Goal: Transaction & Acquisition: Purchase product/service

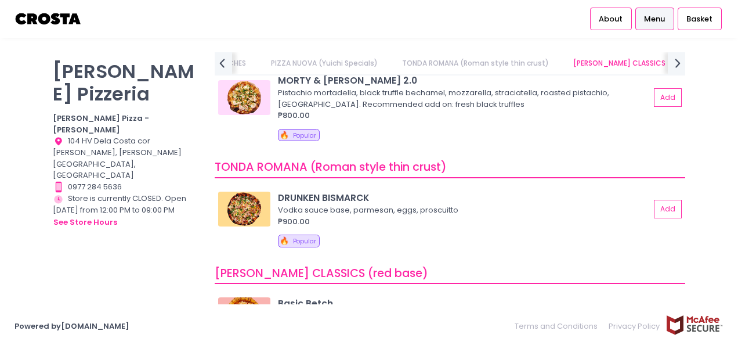
scroll to position [240, 0]
click at [340, 190] on div "DRUNKEN BISMARCK" at bounding box center [464, 196] width 372 height 13
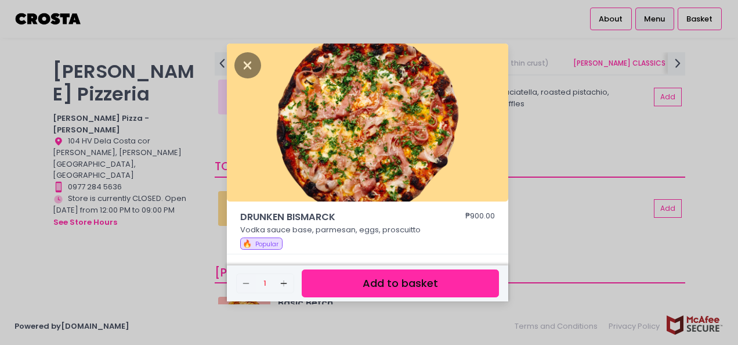
click at [399, 285] on button "Add to basket" at bounding box center [400, 283] width 197 height 28
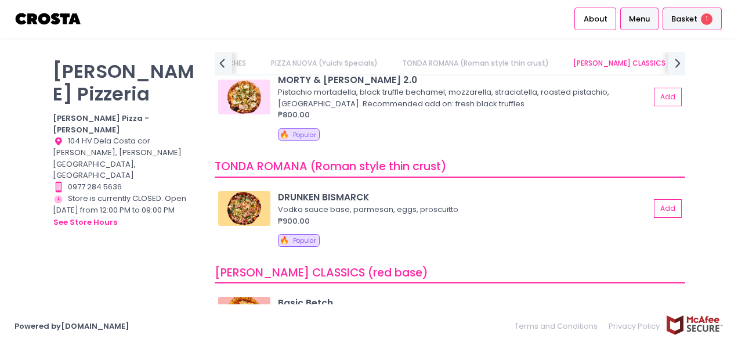
click at [689, 25] on div "Basket 1" at bounding box center [692, 19] width 59 height 23
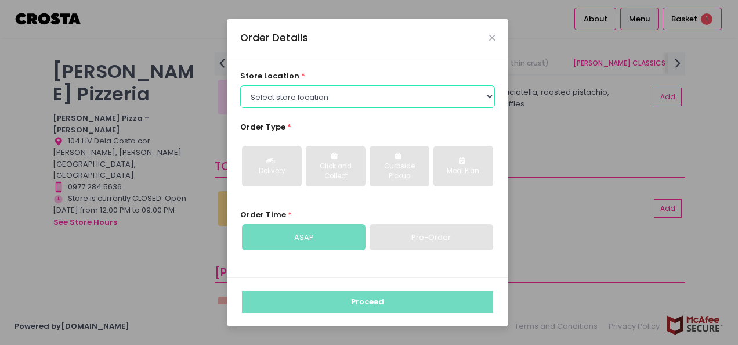
click at [321, 103] on select "Select store location [PERSON_NAME] Pizza - [PERSON_NAME] Pizza - [GEOGRAPHIC_D…" at bounding box center [367, 96] width 255 height 22
select select "5fabb2e53664a8677beaeb89"
click at [240, 85] on select "Select store location [PERSON_NAME] Pizza - [PERSON_NAME] Pizza - [GEOGRAPHIC_D…" at bounding box center [367, 96] width 255 height 22
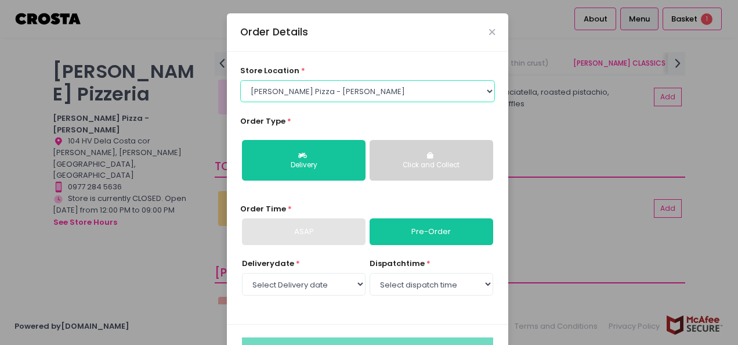
scroll to position [41, 0]
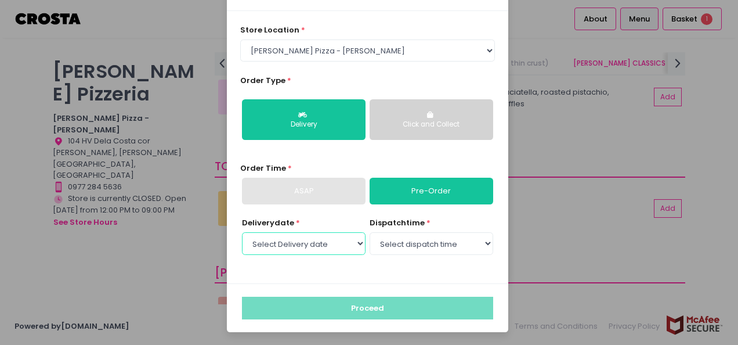
click at [324, 241] on select "Select Delivery date [DATE] [DATE] [DATE] [DATE] [DATE] [DATE]" at bounding box center [304, 243] width 124 height 22
select select "[DATE]"
click at [242, 232] on select "Select Delivery date [DATE] [DATE] [DATE] [DATE] [DATE] [DATE]" at bounding box center [304, 243] width 124 height 22
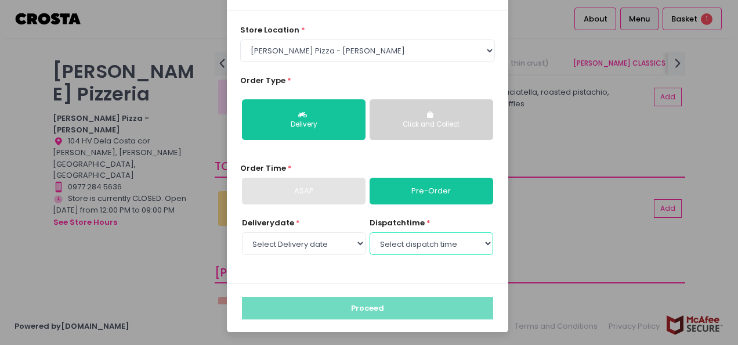
click at [438, 247] on select "Select dispatch time 12:30 PM - 01:00 PM 01:00 PM - 01:30 PM 01:30 PM - 02:00 P…" at bounding box center [432, 243] width 124 height 22
select select "12:30"
click at [370, 232] on select "Select dispatch time 12:30 PM - 01:00 PM 01:00 PM - 01:30 PM 01:30 PM - 02:00 P…" at bounding box center [432, 243] width 124 height 22
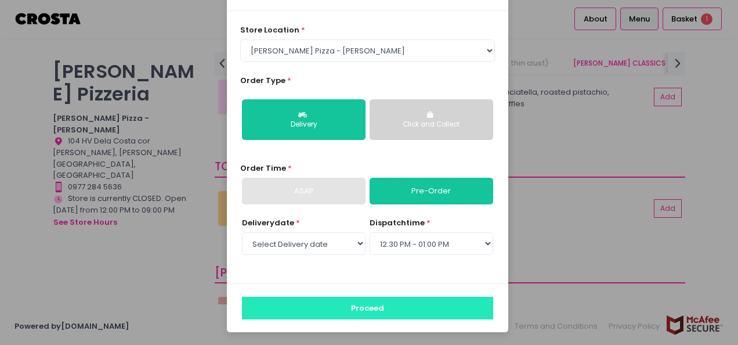
click at [392, 304] on button "Proceed" at bounding box center [367, 308] width 251 height 22
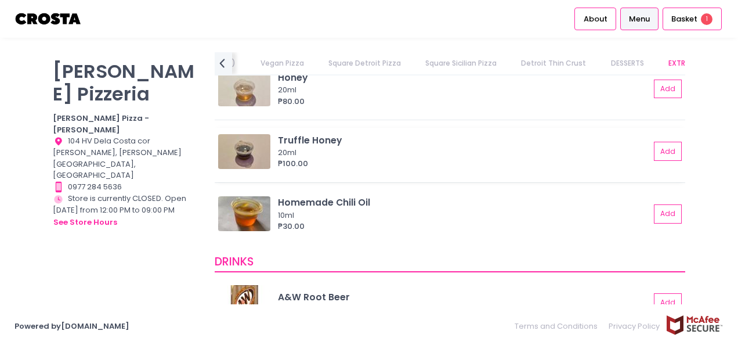
scroll to position [2413, 0]
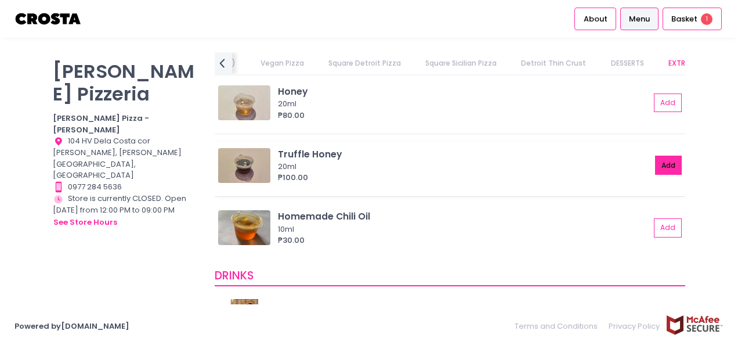
click at [655, 166] on button "Add" at bounding box center [668, 165] width 27 height 19
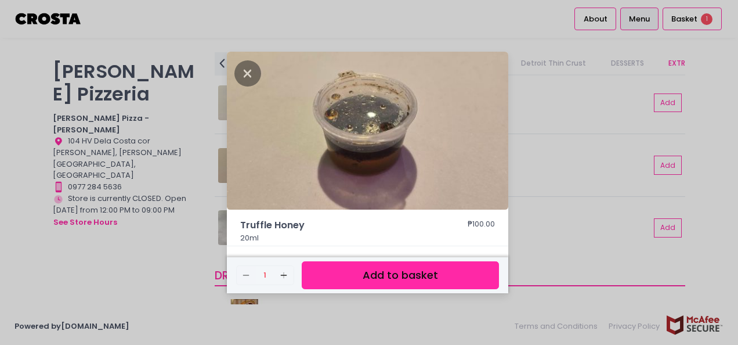
click at [452, 268] on button "Add to basket" at bounding box center [400, 275] width 197 height 28
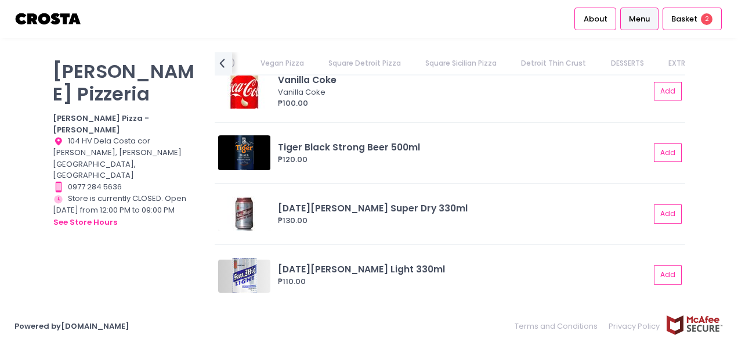
scroll to position [2884, 0]
click at [688, 20] on span "Basket" at bounding box center [684, 19] width 26 height 12
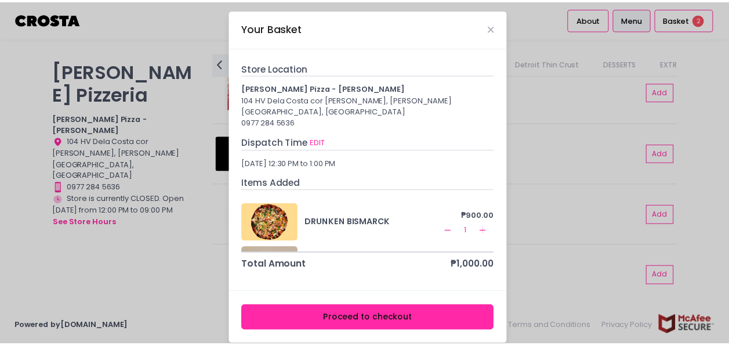
scroll to position [38, 0]
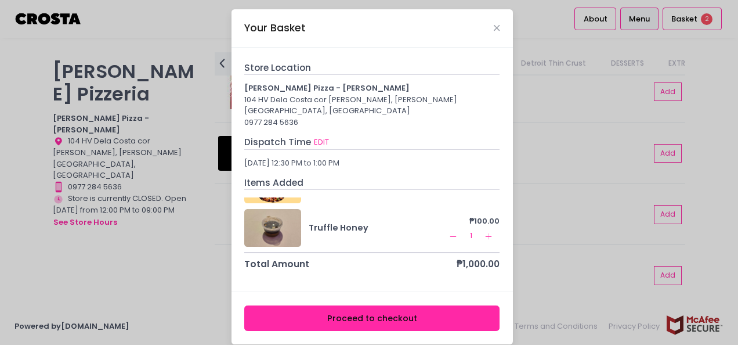
click at [384, 309] on button "Proceed to checkout" at bounding box center [371, 318] width 255 height 26
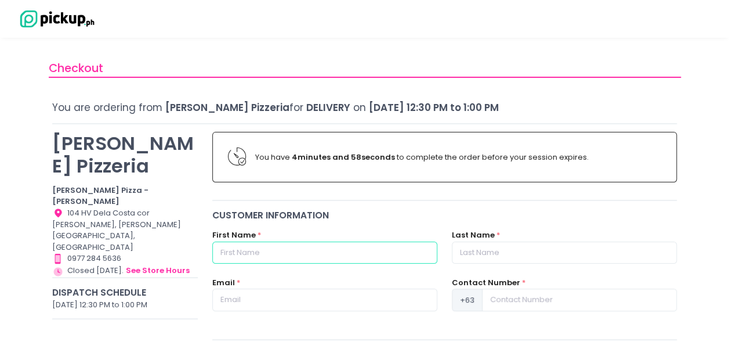
click at [368, 258] on input "text" at bounding box center [324, 252] width 225 height 22
type input "[PERSON_NAME]"
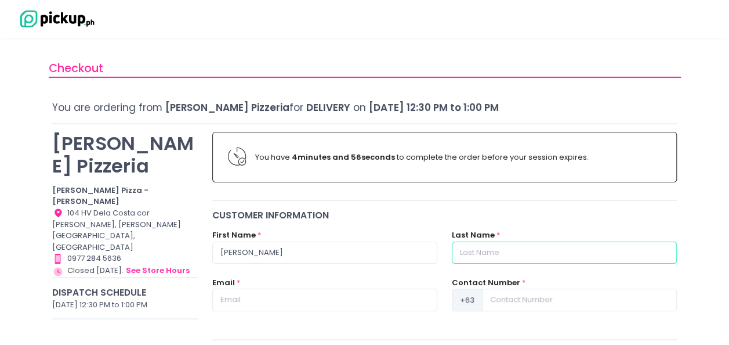
type input "[PERSON_NAME]"
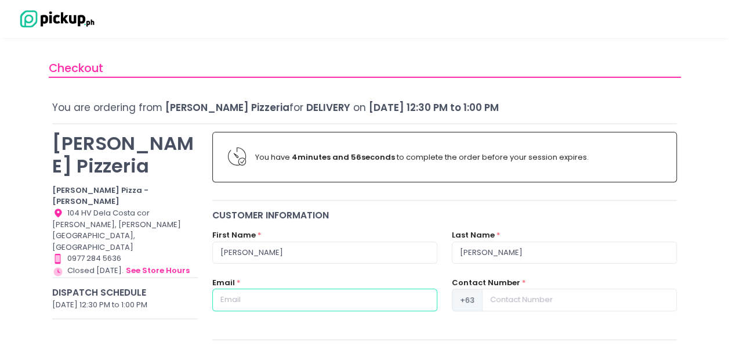
type input "[PERSON_NAME][EMAIL_ADDRESS][DOMAIN_NAME]"
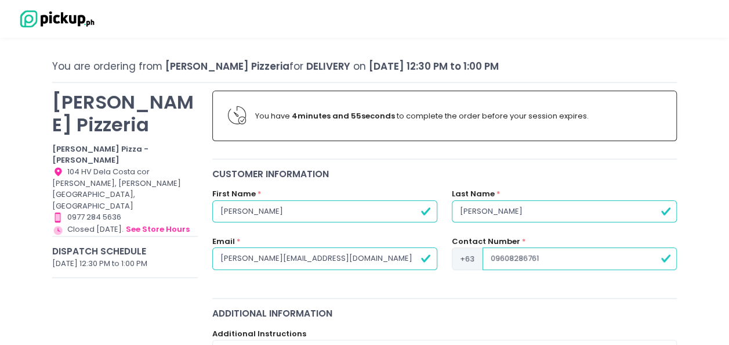
scroll to position [42, 0]
click at [495, 258] on input "09608286761" at bounding box center [580, 258] width 194 height 22
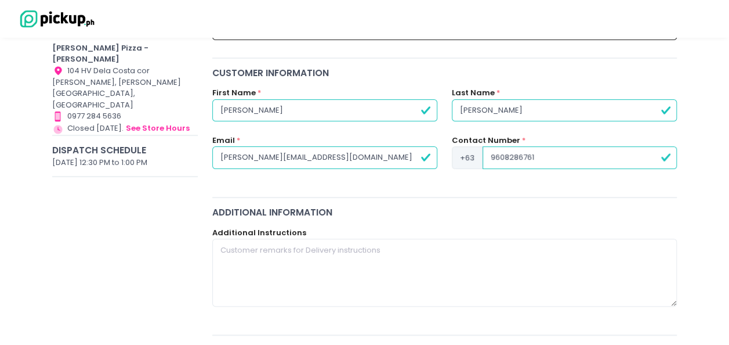
scroll to position [143, 0]
type input "9608286761"
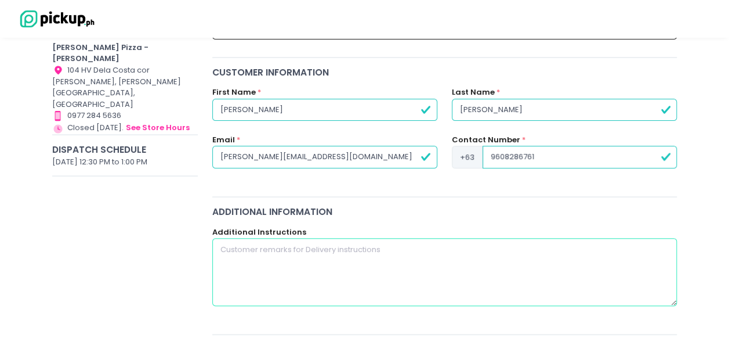
click at [377, 251] on textarea at bounding box center [444, 271] width 465 height 67
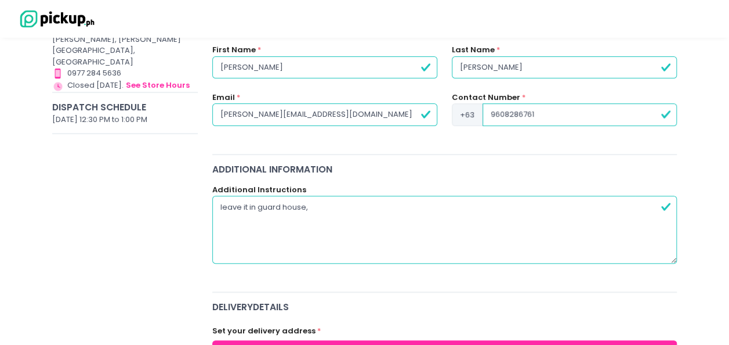
scroll to position [187, 0]
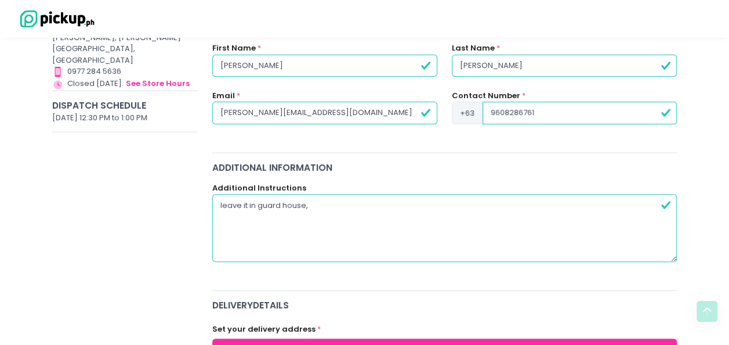
click at [256, 209] on textarea "leave it in guard house," at bounding box center [444, 227] width 465 height 67
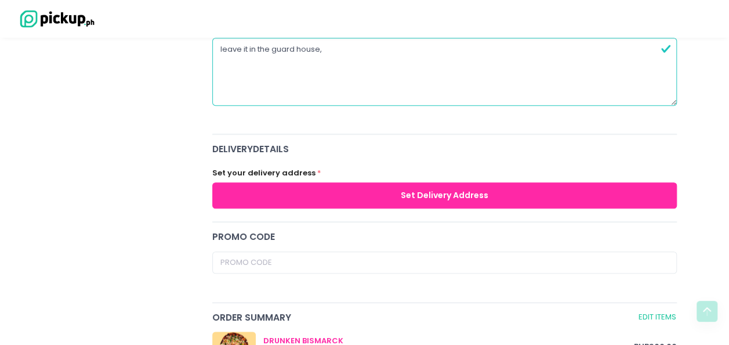
scroll to position [357, 0]
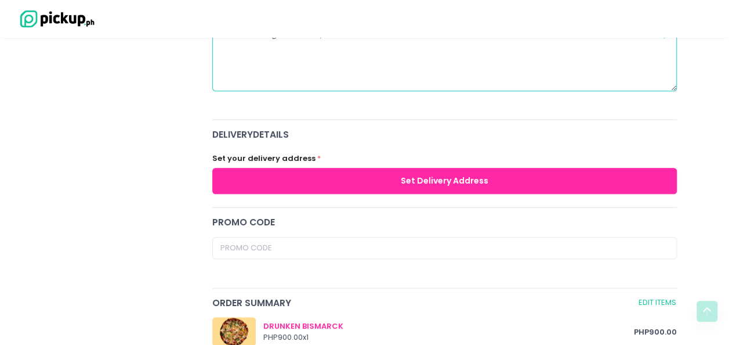
type textarea "leave it in the guard house,"
click at [438, 177] on button "Set Delivery Address" at bounding box center [444, 181] width 465 height 26
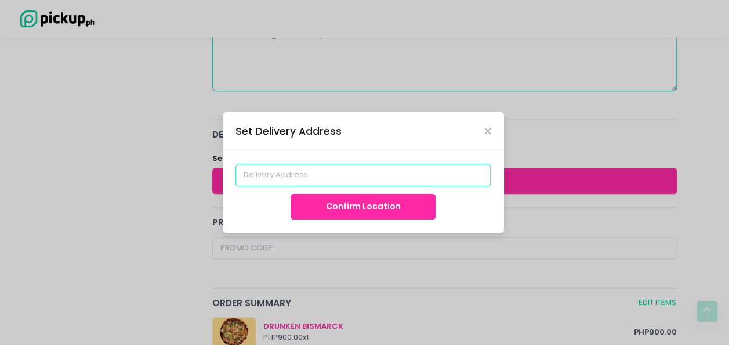
click at [388, 185] on input at bounding box center [363, 175] width 255 height 22
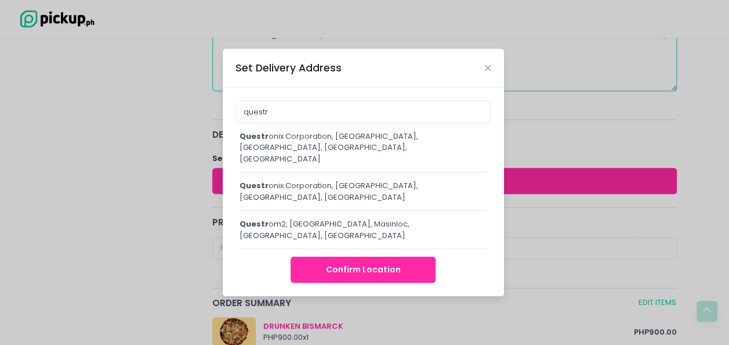
click at [389, 159] on div "questr onix Corporation, [GEOGRAPHIC_DATA], [GEOGRAPHIC_DATA], [GEOGRAPHIC_DATA…" at bounding box center [364, 148] width 248 height 34
type input "Questronix Corporation, Yakal, [GEOGRAPHIC_DATA], [GEOGRAPHIC_DATA], [GEOGRAPHI…"
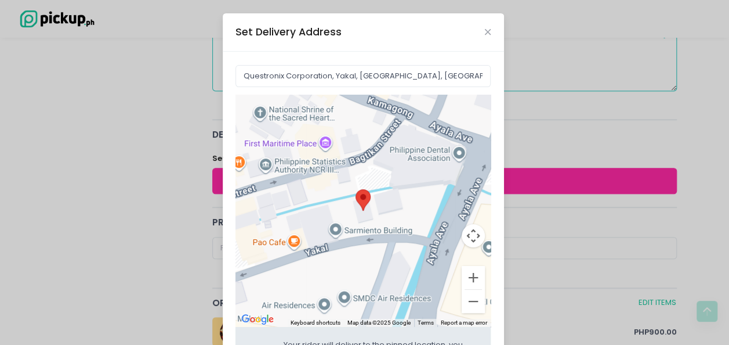
scroll to position [96, 0]
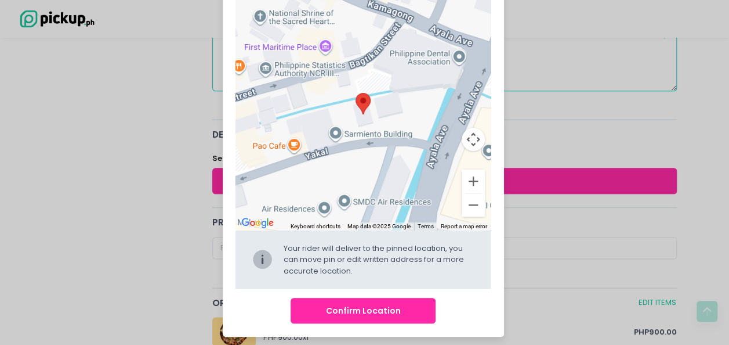
click at [399, 306] on button "Confirm Location" at bounding box center [363, 311] width 145 height 26
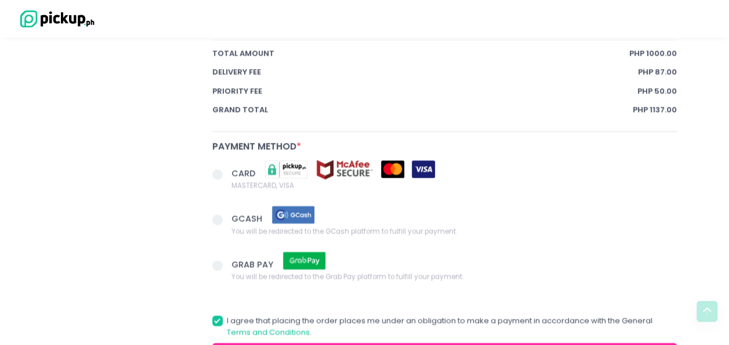
scroll to position [856, 0]
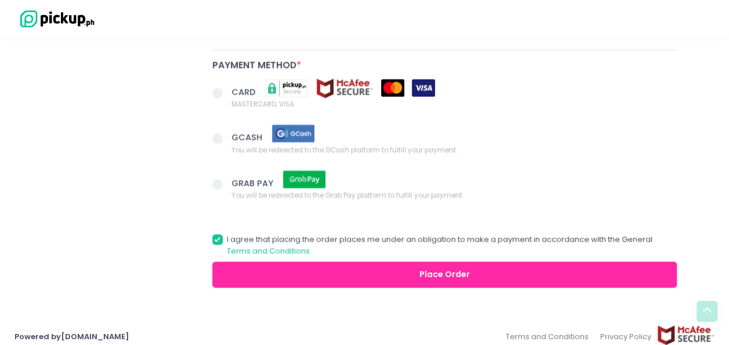
click at [219, 88] on span at bounding box center [217, 93] width 10 height 10
click at [227, 87] on input "CARD MASTERCARD, VISA" at bounding box center [231, 91] width 8 height 8
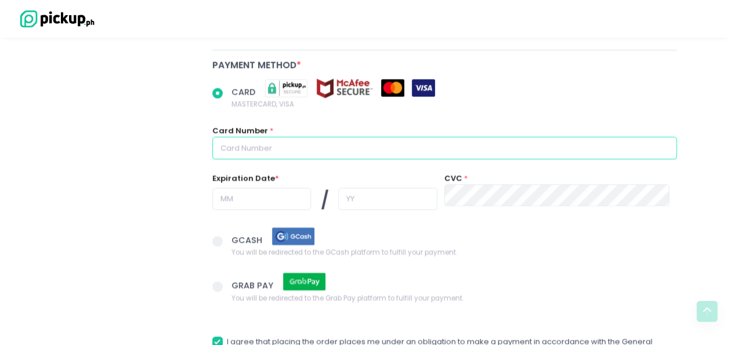
radio input "true"
click at [410, 140] on input "text" at bounding box center [444, 147] width 465 height 22
type input "[CREDIT_CARD_NUMBER]"
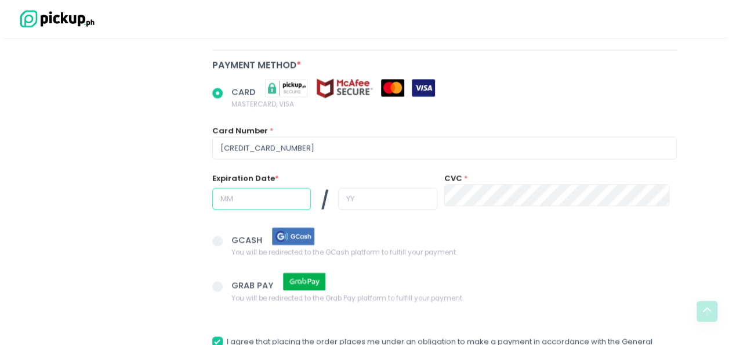
type input "09"
type input "29"
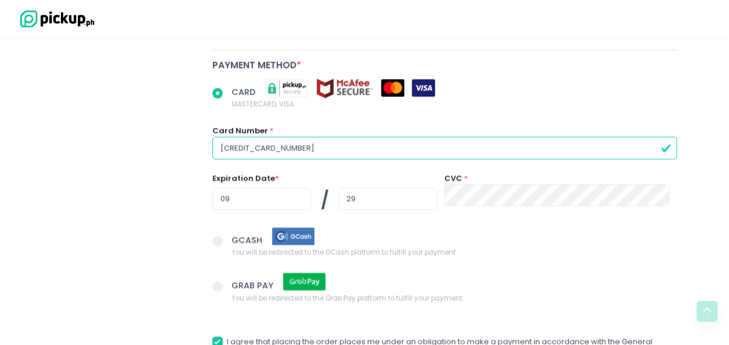
drag, startPoint x: 306, startPoint y: 143, endPoint x: 143, endPoint y: 149, distance: 163.7
radio input "true"
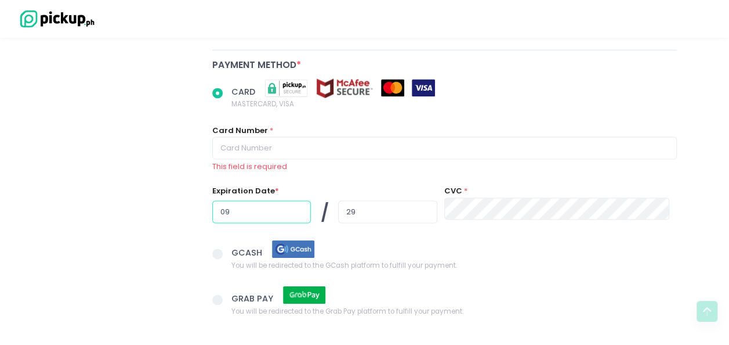
click at [277, 204] on input "09" at bounding box center [261, 211] width 99 height 22
radio input "true"
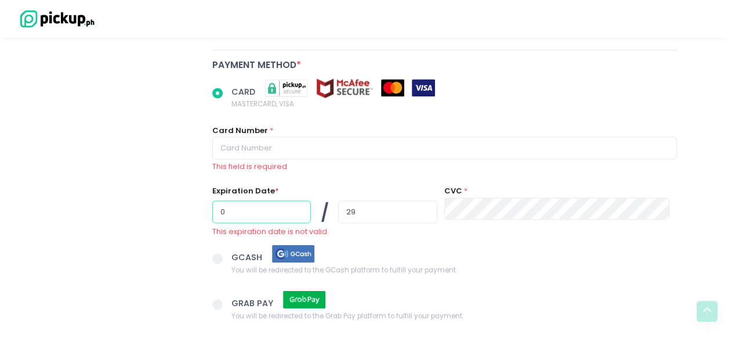
type input "0"
click at [414, 200] on input "29" at bounding box center [387, 211] width 99 height 22
radio input "true"
type input "2"
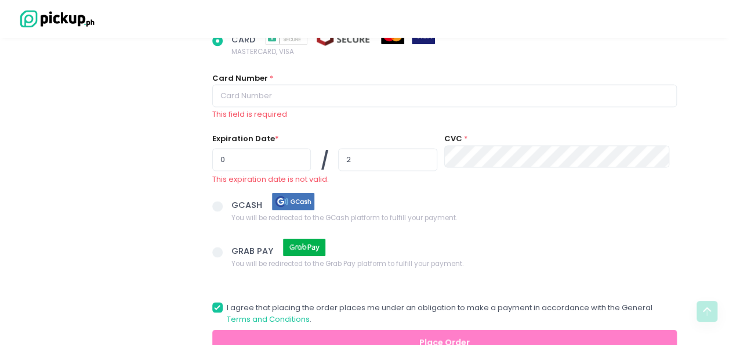
scroll to position [826, 0]
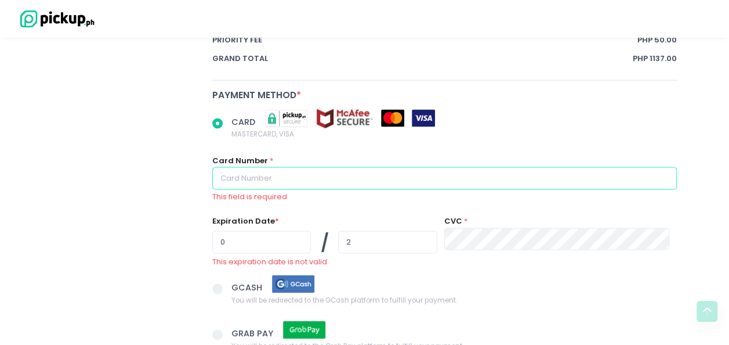
click at [299, 167] on input "text" at bounding box center [444, 178] width 465 height 22
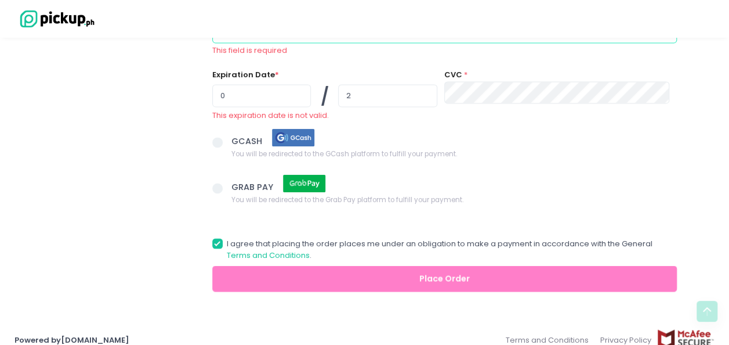
scroll to position [976, 0]
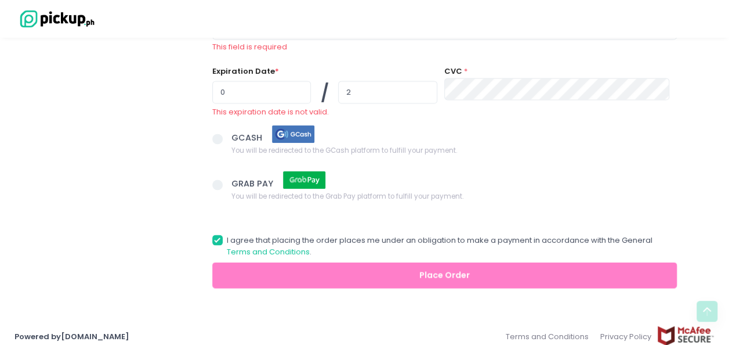
radio input "true"
click at [215, 133] on span at bounding box center [217, 138] width 10 height 10
click at [227, 133] on input "GCASH You will be redirected to the GCash platform to fulfill your payment." at bounding box center [231, 137] width 8 height 8
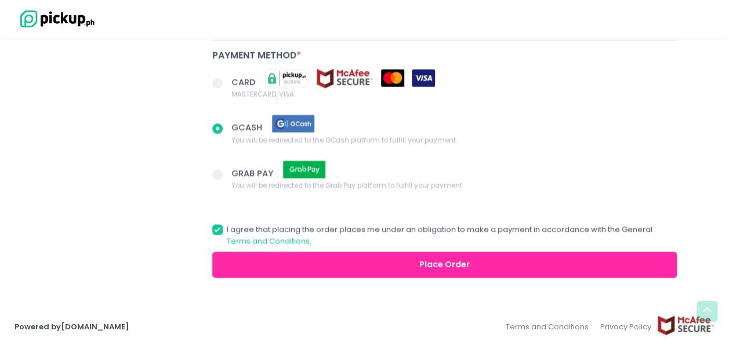
scroll to position [856, 0]
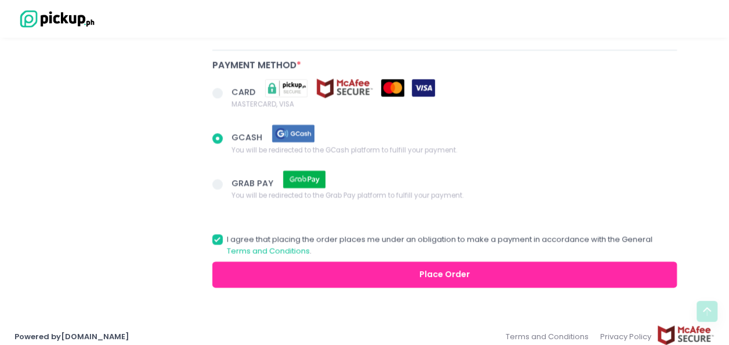
click at [335, 266] on button "Place Order" at bounding box center [444, 274] width 465 height 26
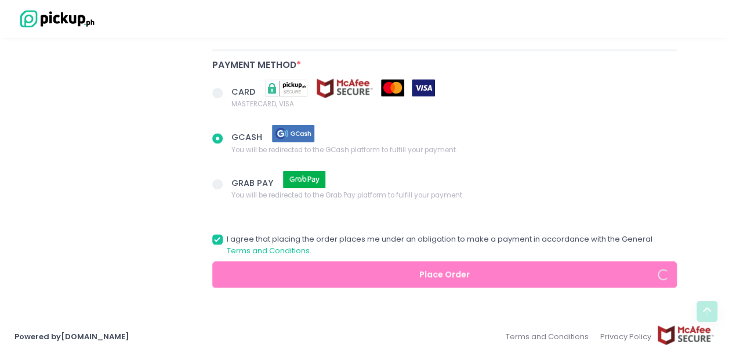
radio input "true"
